Goal: Information Seeking & Learning: Learn about a topic

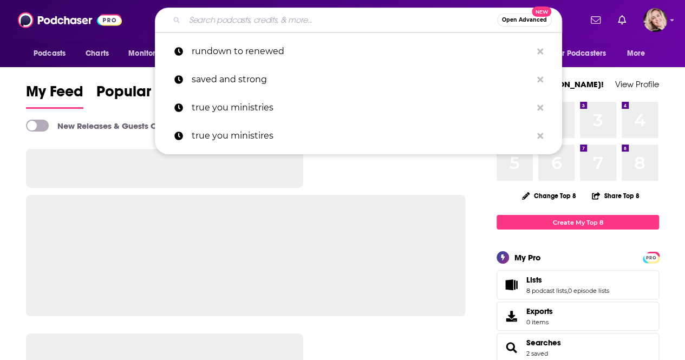
click at [191, 18] on input "Search podcasts, credits, & more..." at bounding box center [341, 19] width 313 height 17
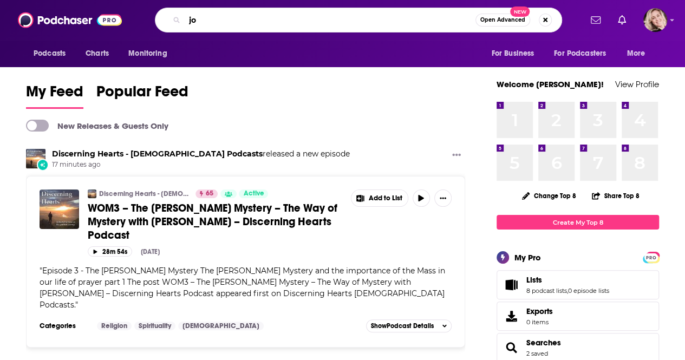
type input "j"
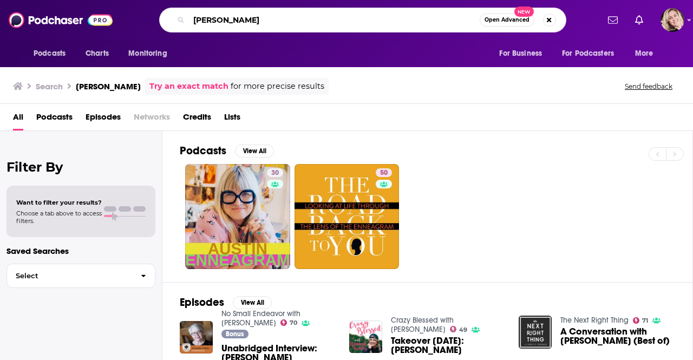
click at [328, 24] on input "[PERSON_NAME]" at bounding box center [334, 19] width 291 height 17
type input "s"
type input "enneagram journey"
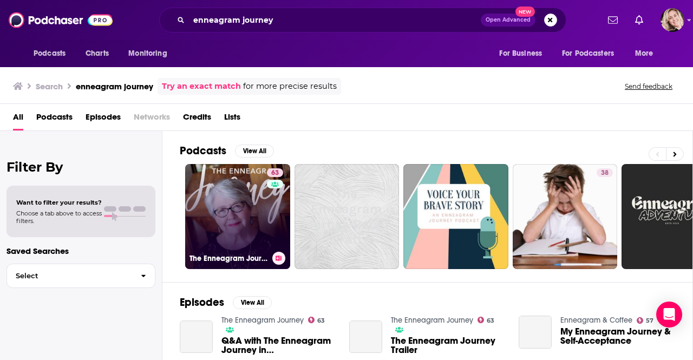
click at [223, 209] on link "63 The Enneagram Journey" at bounding box center [237, 216] width 105 height 105
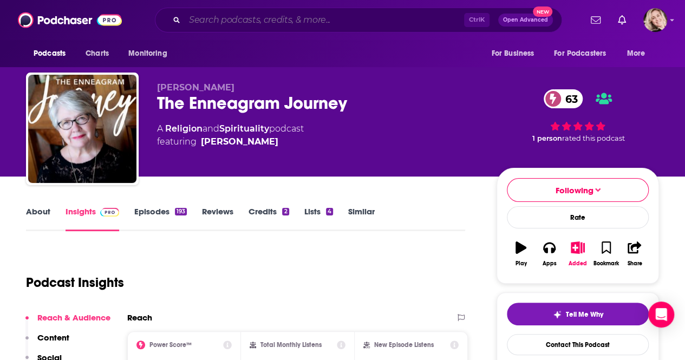
click at [250, 14] on input "Search podcasts, credits, & more..." at bounding box center [324, 19] width 279 height 17
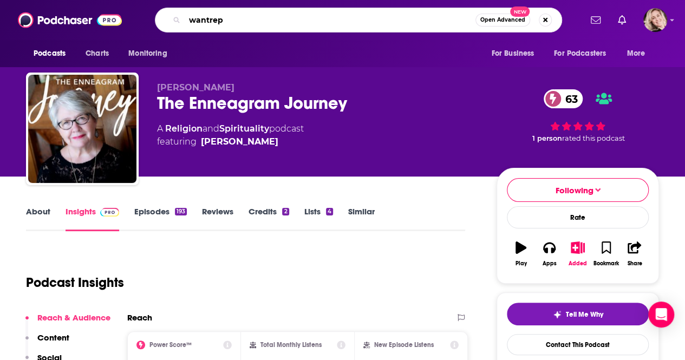
click at [237, 12] on input "wantrep" at bounding box center [330, 19] width 291 height 17
type input "w"
type input "[PERSON_NAME]"
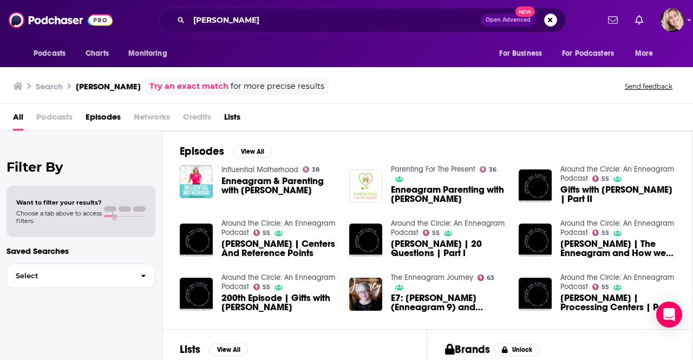
click at [601, 112] on div "All Podcasts Episodes Networks Credits Lists" at bounding box center [349, 119] width 672 height 22
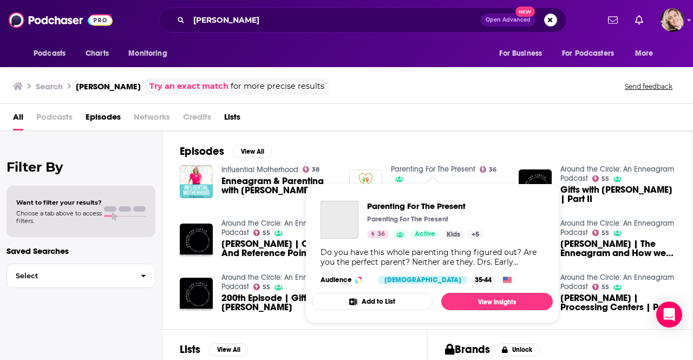
click at [460, 166] on link "Parenting For The Present" at bounding box center [433, 169] width 84 height 9
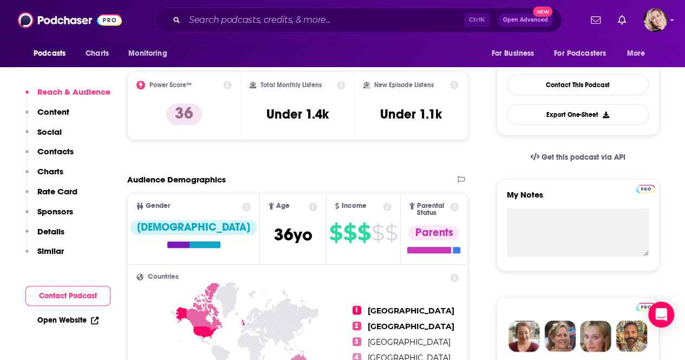
scroll to position [272, 0]
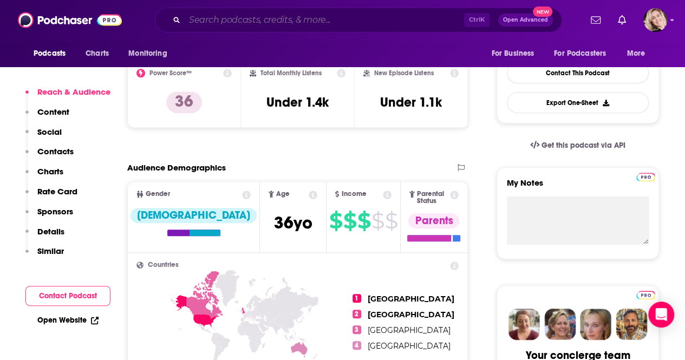
click at [198, 19] on input "Search podcasts, credits, & more..." at bounding box center [324, 19] width 279 height 17
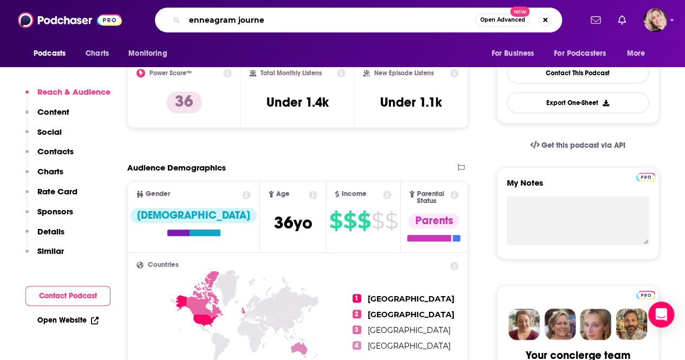
type input "enneagram journey"
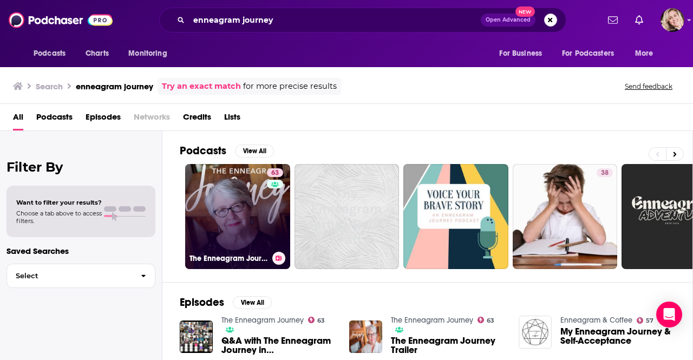
click at [216, 235] on link "63 The Enneagram Journey" at bounding box center [237, 216] width 105 height 105
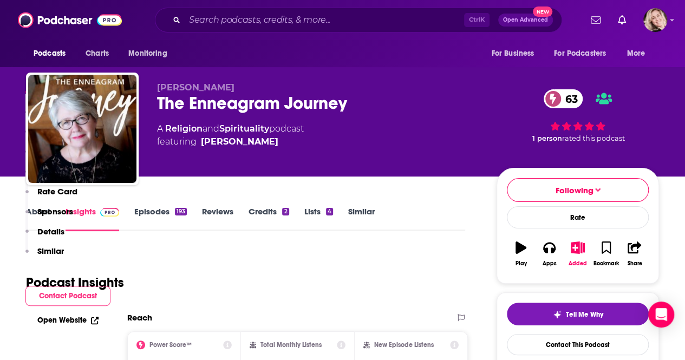
scroll to position [246, 0]
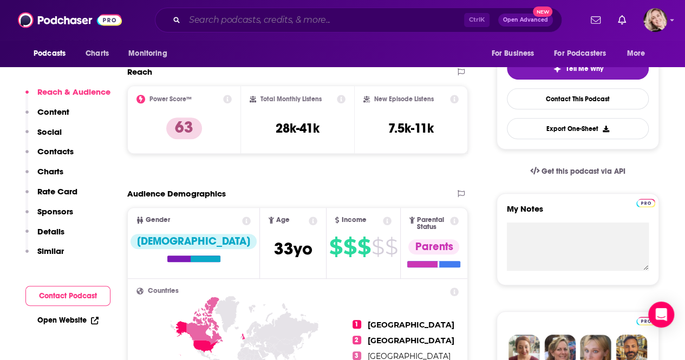
click at [316, 22] on input "Search podcasts, credits, & more..." at bounding box center [324, 19] width 279 height 17
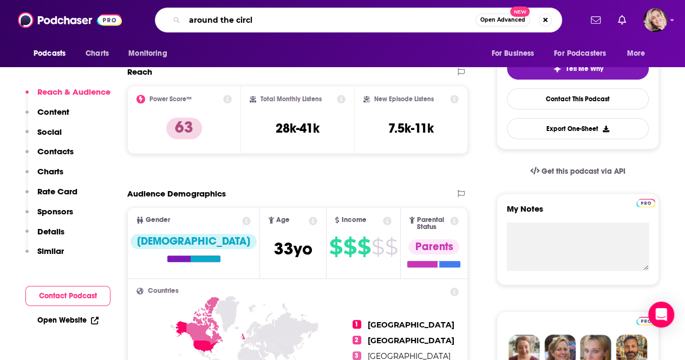
type input "around the circle"
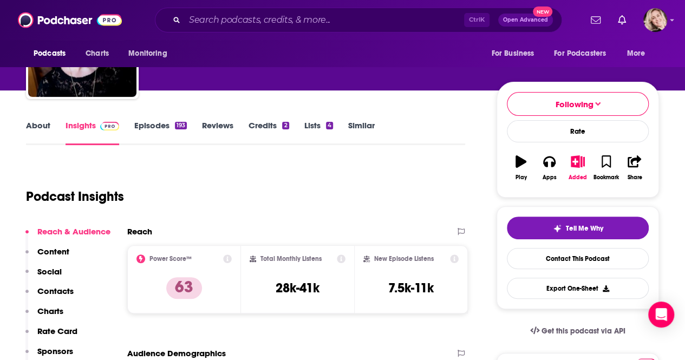
scroll to position [144, 0]
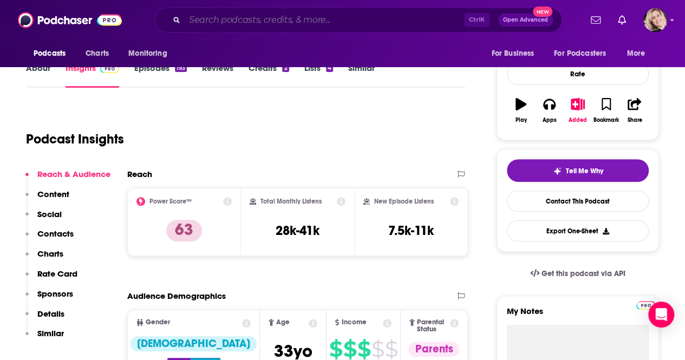
click at [256, 17] on input "Search podcasts, credits, & more..." at bounding box center [324, 19] width 279 height 17
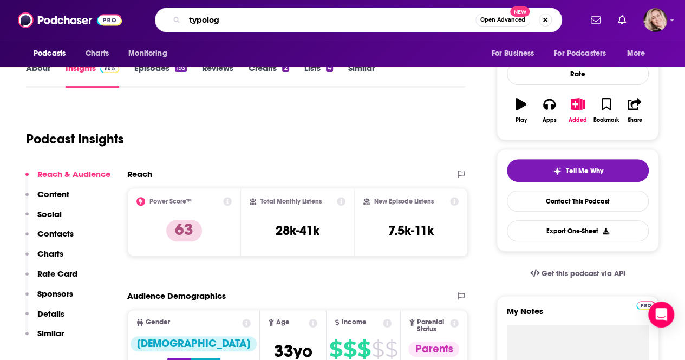
type input "typology"
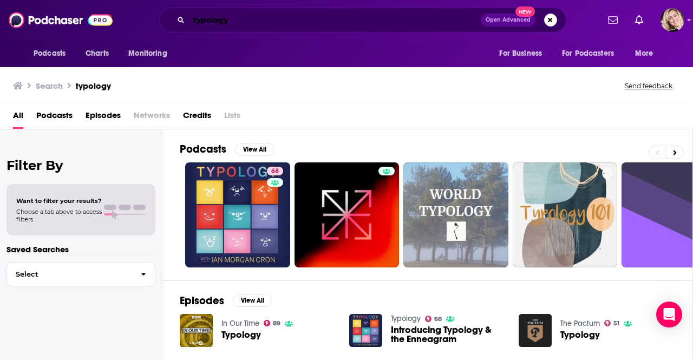
click at [246, 21] on input "typology" at bounding box center [335, 19] width 292 height 17
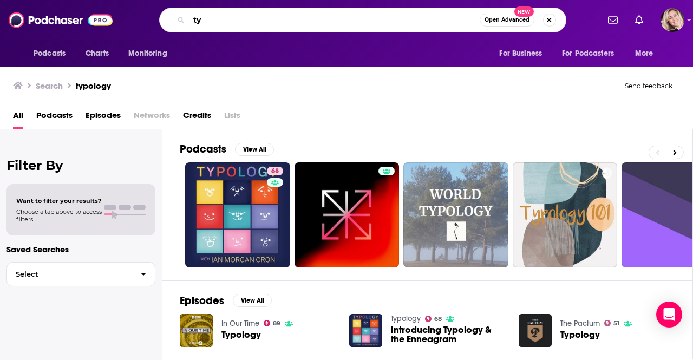
type input "t"
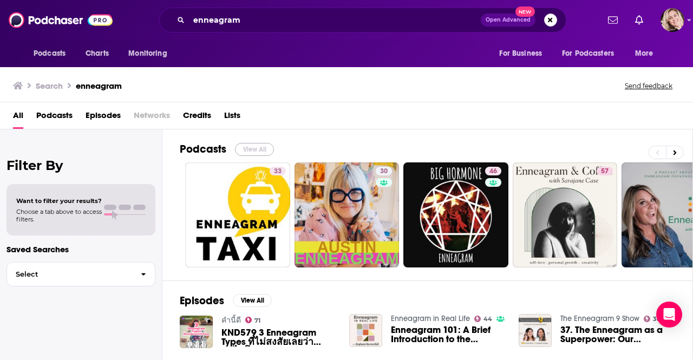
click at [258, 150] on button "View All" at bounding box center [254, 149] width 39 height 13
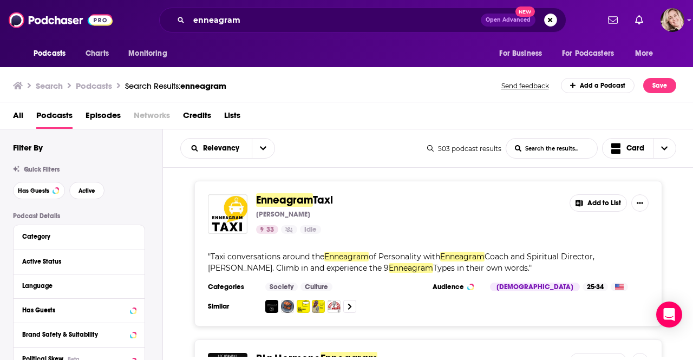
click at [479, 116] on div "All Podcasts Episodes Networks Credits Lists" at bounding box center [349, 118] width 672 height 22
click at [262, 152] on button "open menu" at bounding box center [263, 148] width 23 height 19
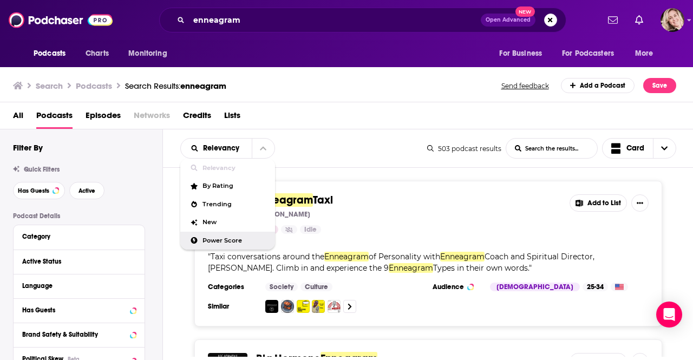
click at [230, 241] on span "Power Score" at bounding box center [235, 241] width 64 height 6
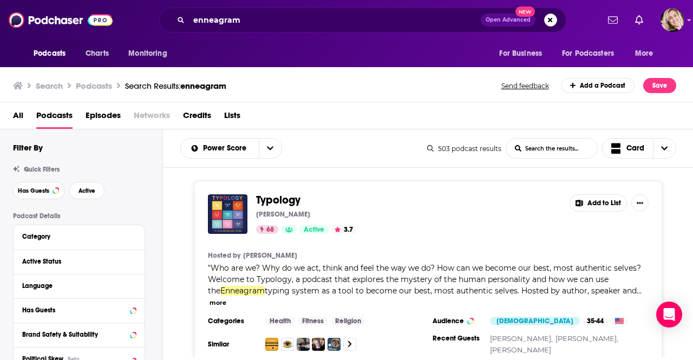
click at [678, 185] on div "Typology [PERSON_NAME] 68 Active 3.7 Add to List Hosted by [PERSON_NAME] " Who …" at bounding box center [428, 274] width 531 height 187
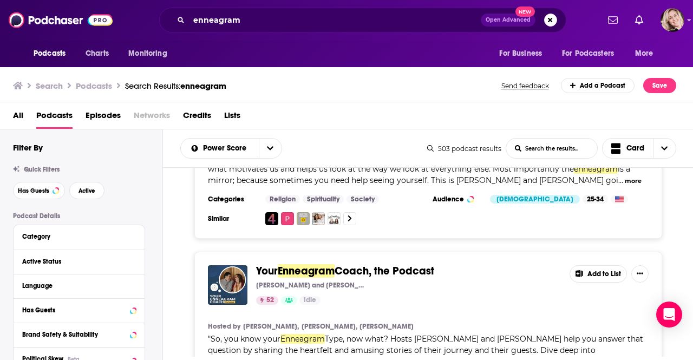
scroll to position [1495, 0]
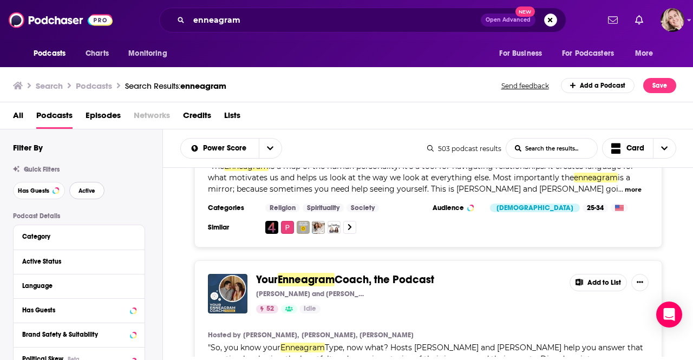
click at [96, 190] on button "Active" at bounding box center [86, 190] width 35 height 17
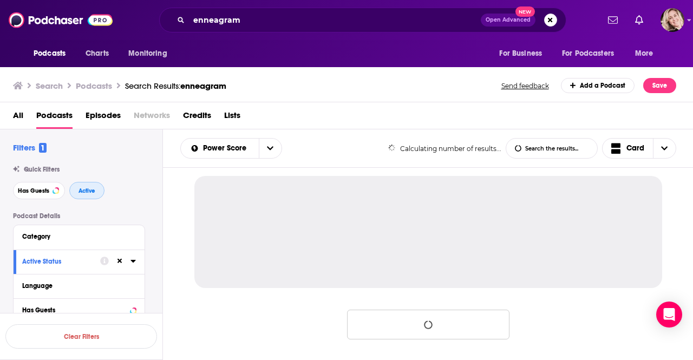
scroll to position [1130, 0]
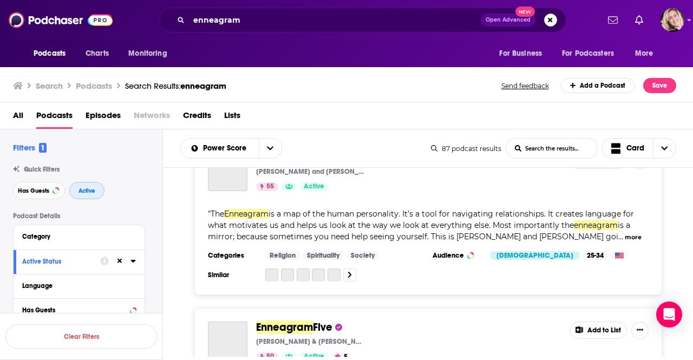
scroll to position [3271, 0]
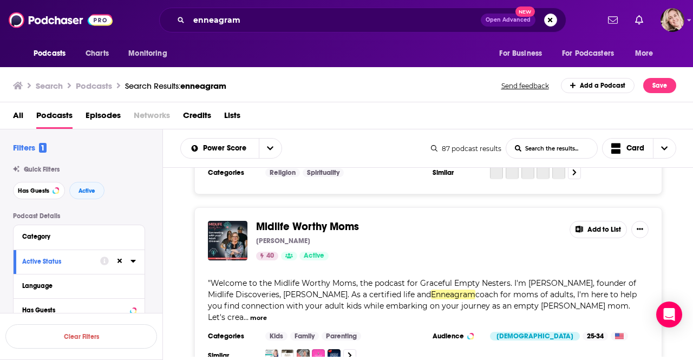
click at [680, 219] on div "Midlife Worthy Moms [PERSON_NAME] 40 Active Add to List " Welcome to the Midlif…" at bounding box center [428, 291] width 531 height 168
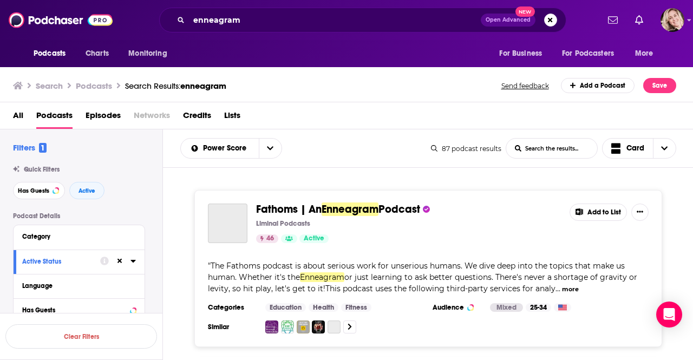
scroll to position [2080, 0]
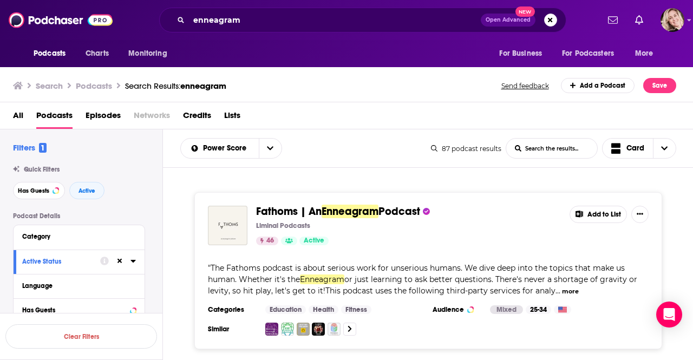
click at [682, 192] on div "Fathoms | An Enneagram Podcast Liminal Podcasts 46 Active Add to List " The Fat…" at bounding box center [428, 270] width 531 height 157
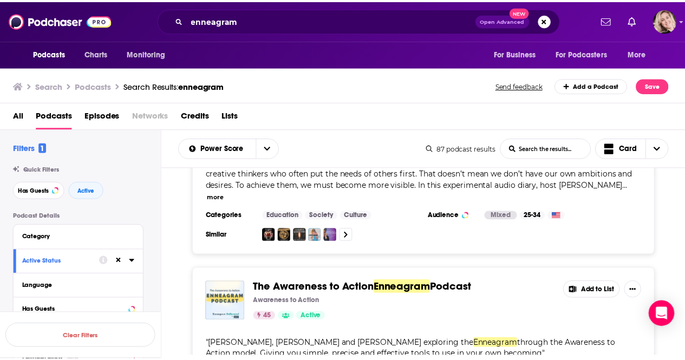
scroll to position [2556, 0]
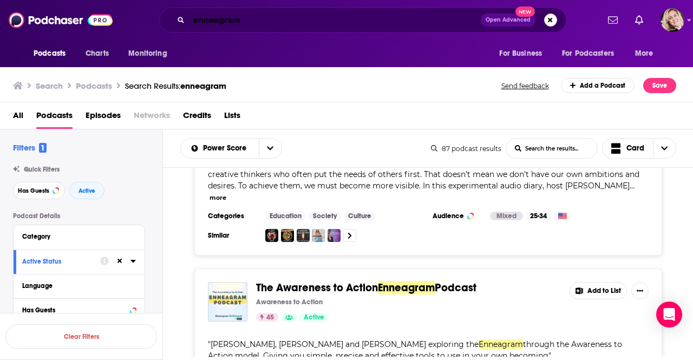
click at [248, 19] on input "enneagram" at bounding box center [335, 19] width 292 height 17
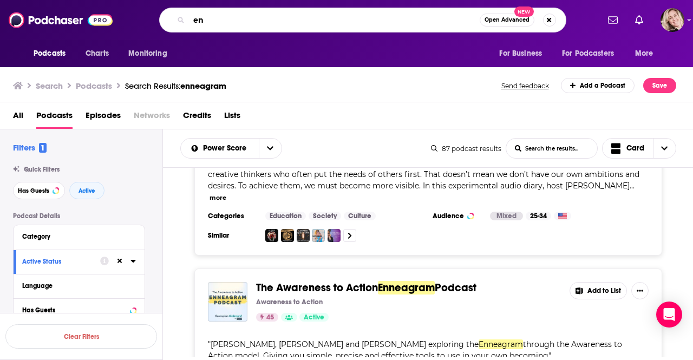
type input "e"
type input "with the perrys"
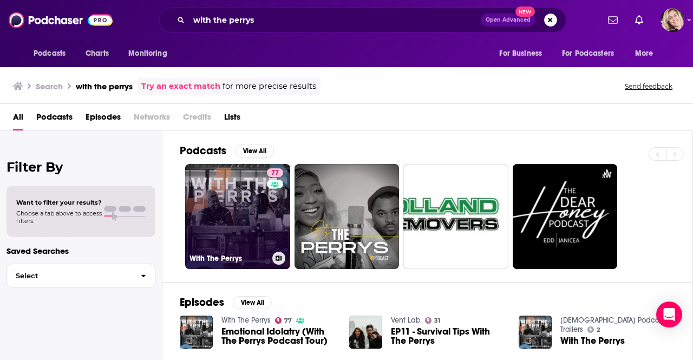
click at [238, 198] on link "77 With The Perrys" at bounding box center [237, 216] width 105 height 105
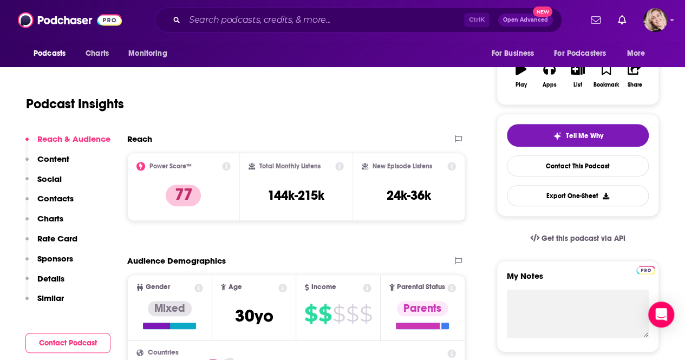
scroll to position [185, 0]
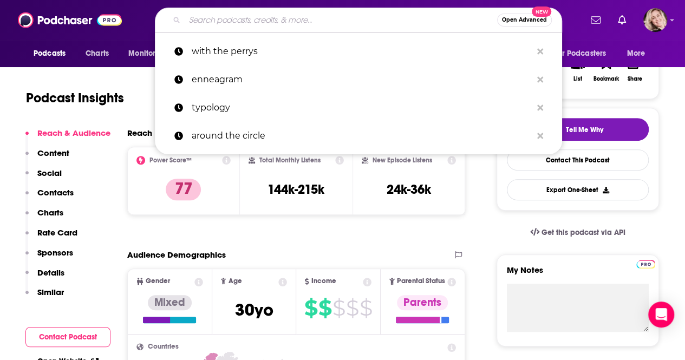
click at [263, 23] on input "Search podcasts, credits, & more..." at bounding box center [341, 19] width 313 height 17
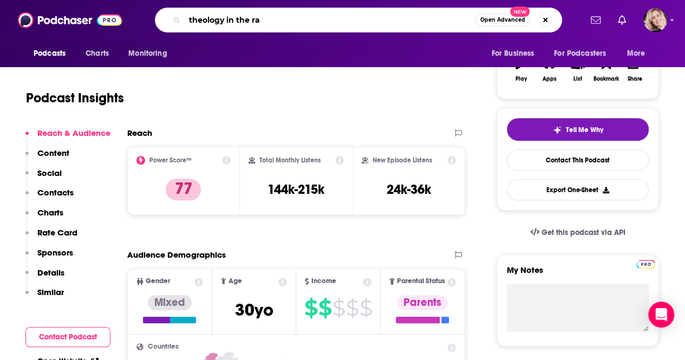
type input "theology in the raw"
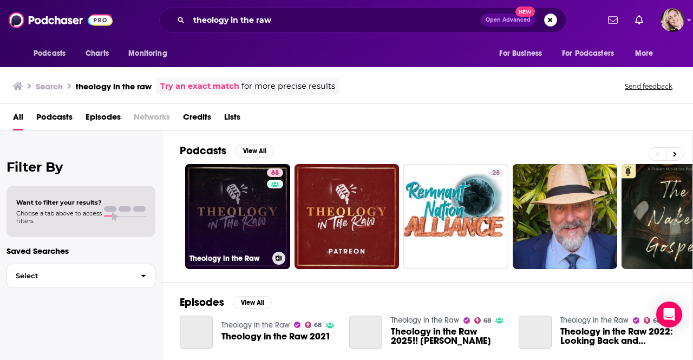
click at [242, 202] on link "68 Theology in the Raw" at bounding box center [237, 216] width 105 height 105
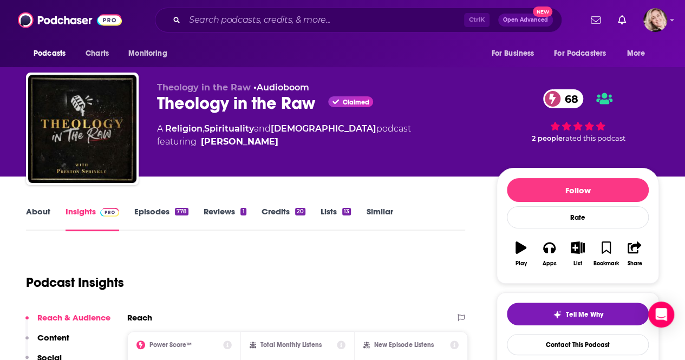
scroll to position [109, 0]
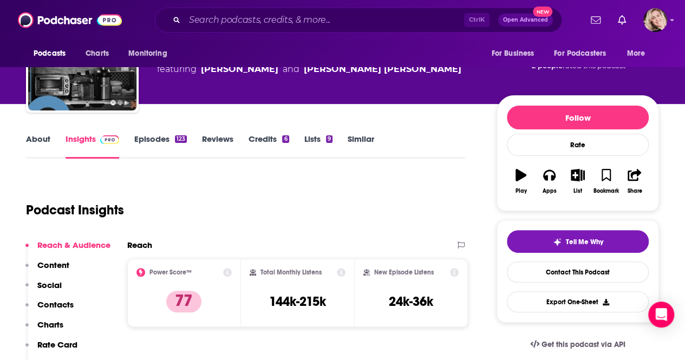
scroll to position [100, 0]
